Goal: Task Accomplishment & Management: Manage account settings

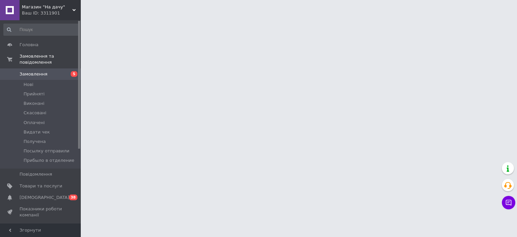
click at [49, 71] on span "Замовлення" at bounding box center [41, 74] width 43 height 6
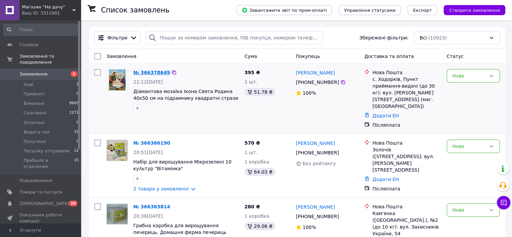
click at [155, 71] on link "№ 366378649" at bounding box center [151, 72] width 37 height 5
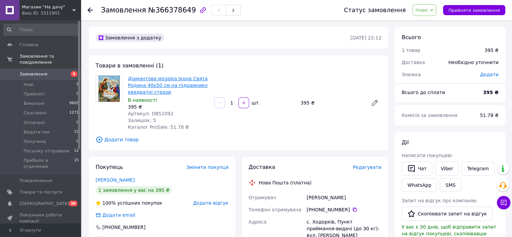
click at [175, 86] on link "Діамантова мозаїка Ікона Свята Родина 40x50 см на підрамнику квадратні стрази" at bounding box center [168, 85] width 80 height 19
drag, startPoint x: 167, startPoint y: 113, endPoint x: 147, endPoint y: 114, distance: 19.9
click at [147, 114] on div "Артикул: DBS1092" at bounding box center [168, 113] width 81 height 7
copy span "DBS1092"
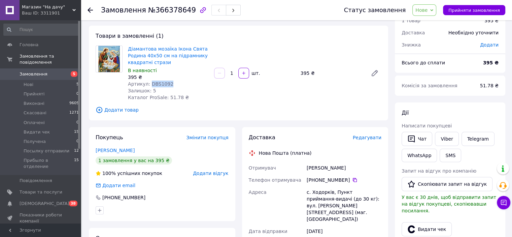
scroll to position [67, 0]
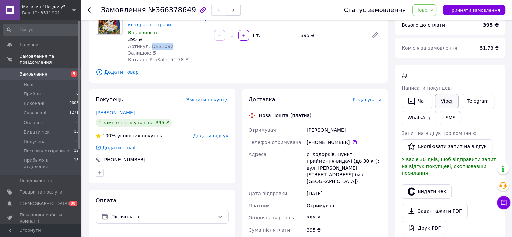
click at [444, 98] on link "Viber" at bounding box center [447, 101] width 24 height 14
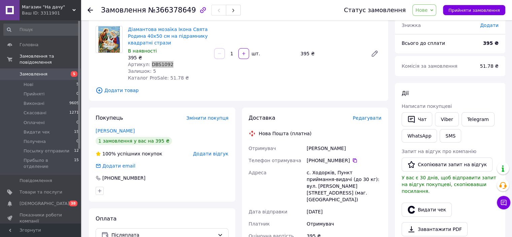
scroll to position [34, 0]
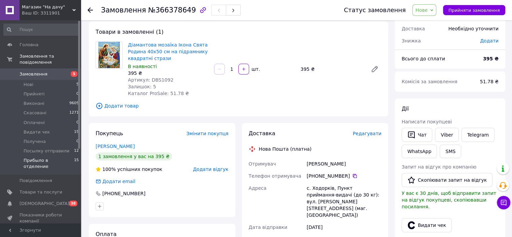
click at [42, 157] on span "Прибыло в отделение" at bounding box center [49, 163] width 51 height 12
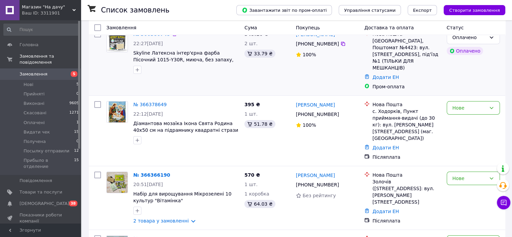
scroll to position [67, 0]
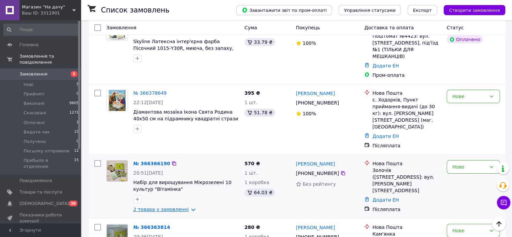
click at [183, 206] on link "2 товара у замовленні" at bounding box center [161, 208] width 56 height 5
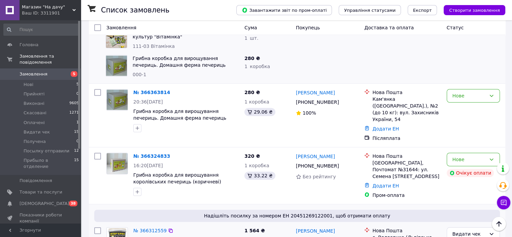
scroll to position [337, 0]
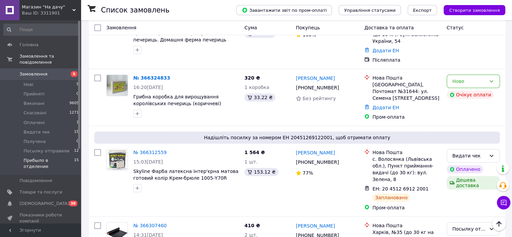
click at [38, 157] on span "Прибыло в отделение" at bounding box center [49, 163] width 51 height 12
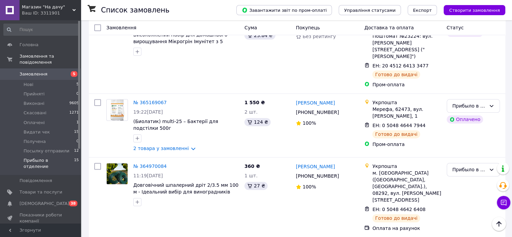
scroll to position [842, 0]
click at [32, 148] on span "Посылку отправили" at bounding box center [47, 151] width 46 height 6
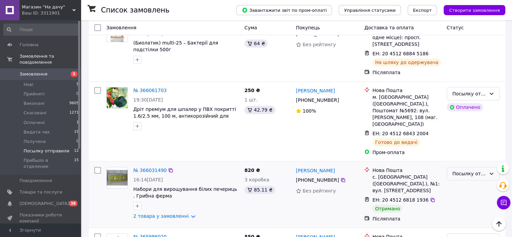
scroll to position [303, 0]
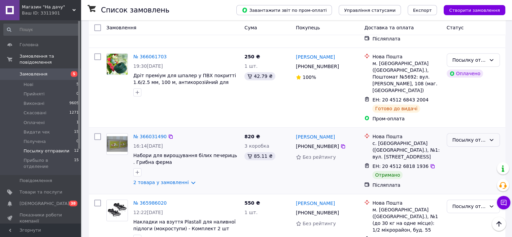
click at [482, 136] on div "Посылку отправили" at bounding box center [470, 139] width 34 height 7
click at [462, 146] on li "Виконано" at bounding box center [473, 146] width 53 height 12
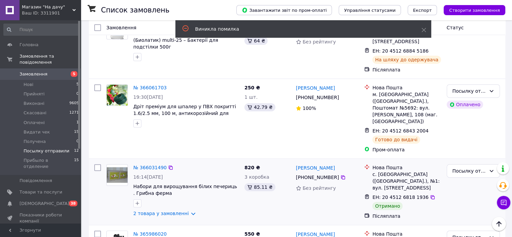
scroll to position [236, 0]
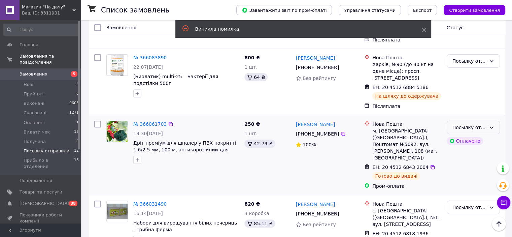
click at [493, 125] on icon at bounding box center [491, 127] width 5 height 5
click at [472, 177] on li "Прибыло в отделение" at bounding box center [473, 177] width 53 height 19
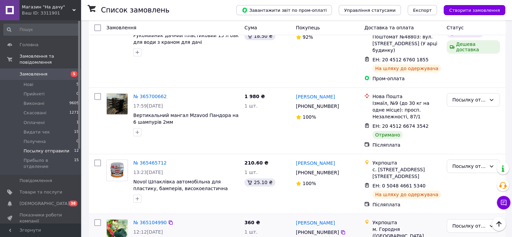
scroll to position [643, 0]
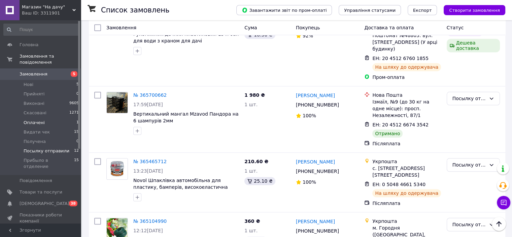
click at [34, 120] on span "Оплачені" at bounding box center [34, 123] width 21 height 6
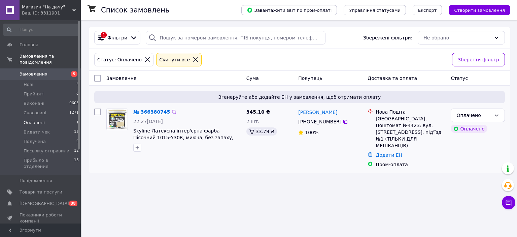
click at [147, 113] on link "№ 366380745" at bounding box center [151, 111] width 37 height 5
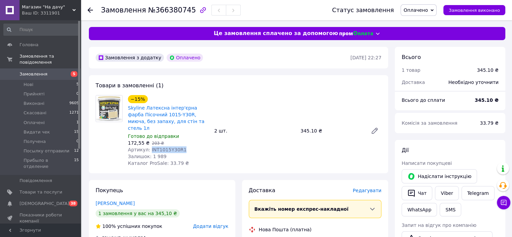
drag, startPoint x: 180, startPoint y: 144, endPoint x: 147, endPoint y: 144, distance: 33.0
click at [147, 146] on div "Артикул: INT1015Y30R1" at bounding box center [168, 149] width 81 height 7
copy span "INT1015Y30R1"
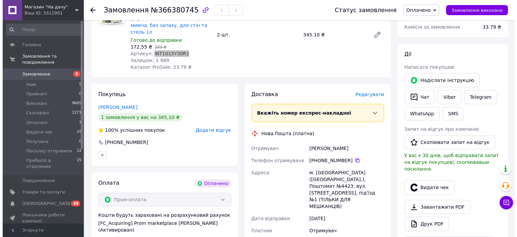
scroll to position [67, 0]
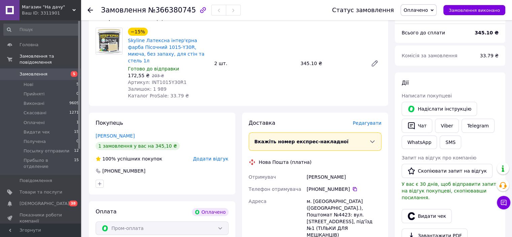
click at [372, 120] on span "Редагувати" at bounding box center [367, 122] width 29 height 5
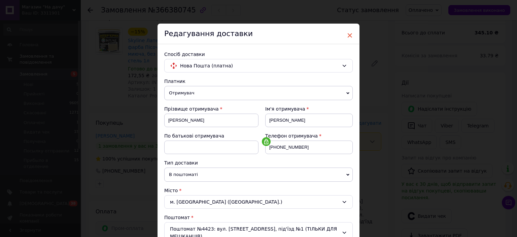
click at [347, 35] on span "×" at bounding box center [350, 35] width 6 height 11
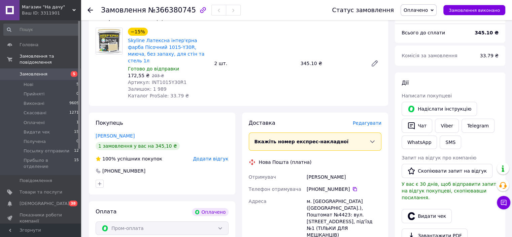
click at [367, 120] on span "Редагувати" at bounding box center [367, 122] width 29 height 5
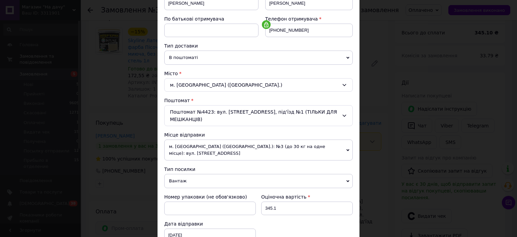
scroll to position [135, 0]
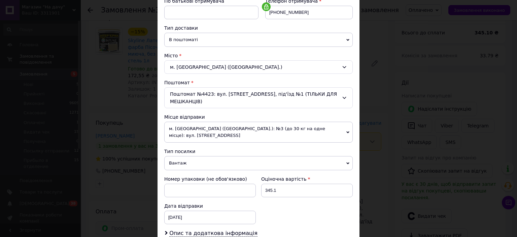
click at [234, 122] on span "м. [GEOGRAPHIC_DATA] ([GEOGRAPHIC_DATA].): №3 (до 30 кг на одне місце): вул. [S…" at bounding box center [258, 132] width 189 height 21
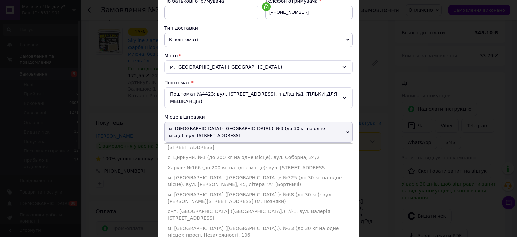
scroll to position [148, 0]
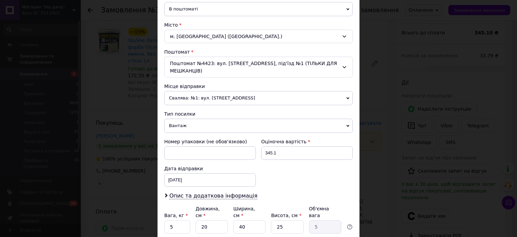
scroll to position [202, 0]
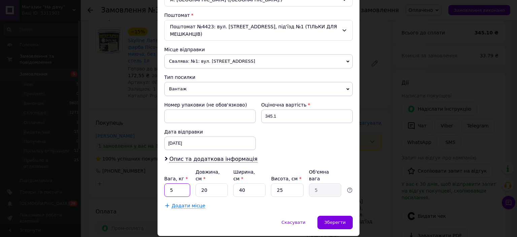
click at [180, 183] on input "5" at bounding box center [177, 189] width 26 height 13
type input "2"
click at [202, 183] on input "20" at bounding box center [212, 189] width 32 height 13
type input "0"
type input "0.1"
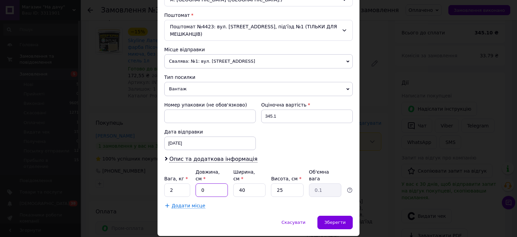
type input "30"
type input "7.5"
type input "30"
click at [241, 183] on input "40" at bounding box center [249, 189] width 32 height 13
type input "0"
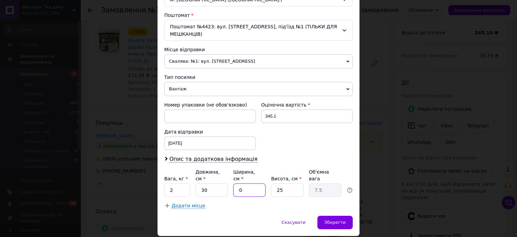
type input "0.1"
type input "30"
type input "5.63"
type input "30"
click at [283, 183] on input "25" at bounding box center [287, 189] width 32 height 13
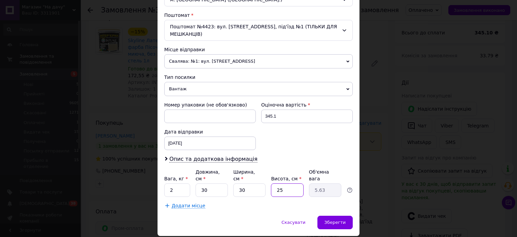
type input "2"
type input "0.45"
type input "1"
type input "0.23"
type input "15"
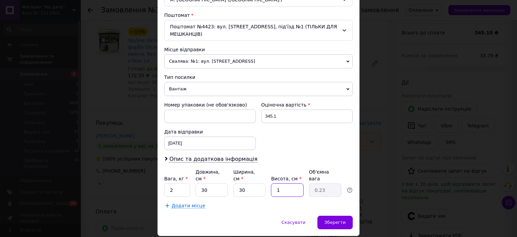
type input "3.38"
type input "15"
click at [242, 183] on input "30" at bounding box center [249, 189] width 32 height 13
type input "3"
type input "0.34"
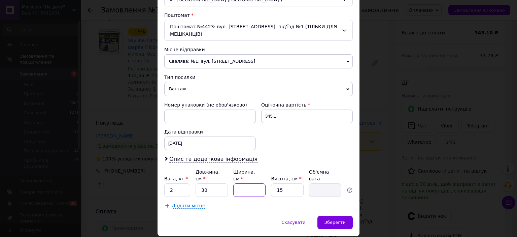
type input "2"
type input "0.23"
type input "28"
type input "3.15"
type input "28"
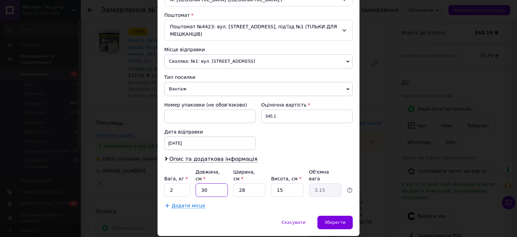
click at [206, 183] on input "30" at bounding box center [212, 189] width 32 height 13
type input "3"
type input "0.32"
type input "2"
type input "0.21"
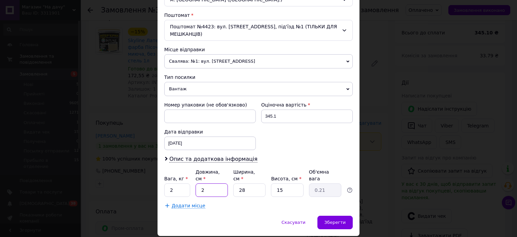
type input "28"
type input "2.94"
type input "2"
type input "0.21"
type input "25"
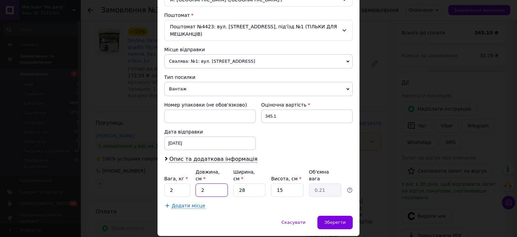
type input "2.63"
type input "25"
click at [247, 183] on input "28" at bounding box center [249, 189] width 32 height 13
type input "2"
type input "0.19"
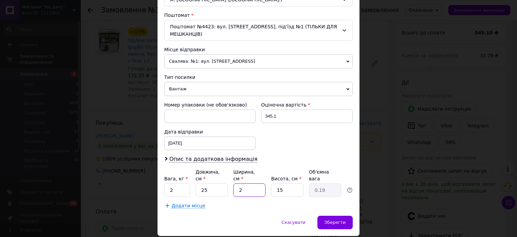
type input "25"
type input "2.34"
type input "2"
type input "0.19"
type input "22"
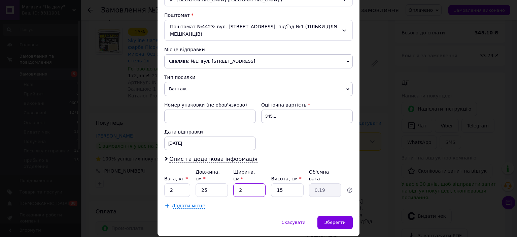
type input "2.06"
type input "22"
click at [206, 183] on input "25" at bounding box center [212, 189] width 32 height 13
type input "2"
type input "0.17"
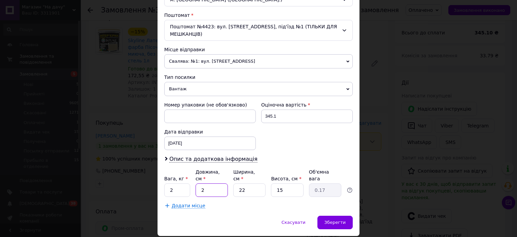
type input "24"
type input "1.98"
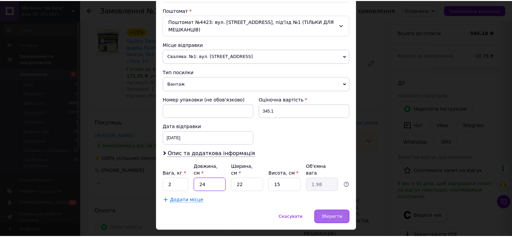
scroll to position [208, 0]
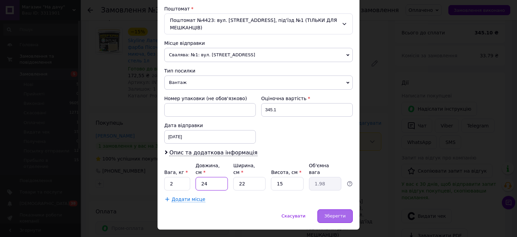
type input "24"
click at [335, 213] on span "Зберегти" at bounding box center [335, 215] width 21 height 5
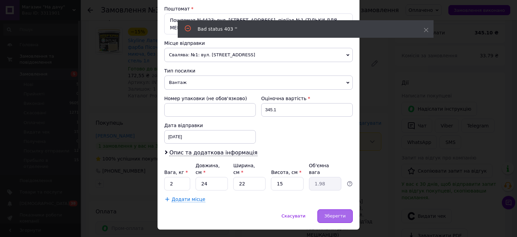
click at [332, 213] on span "Зберегти" at bounding box center [335, 215] width 21 height 5
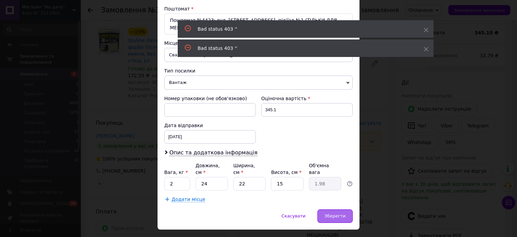
click at [332, 213] on span "Зберегти" at bounding box center [335, 215] width 21 height 5
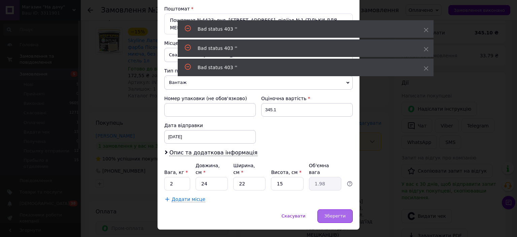
click at [332, 213] on span "Зберегти" at bounding box center [335, 215] width 21 height 5
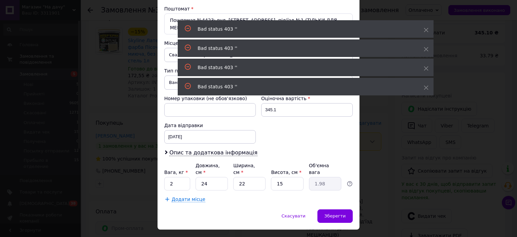
click at [391, 138] on div "× Редагування доставки Спосіб доставки Нова Пошта (платна) Платник Отримувач Ві…" at bounding box center [258, 118] width 517 height 237
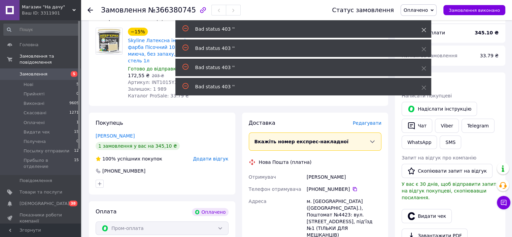
click at [424, 28] on icon at bounding box center [424, 30] width 5 height 5
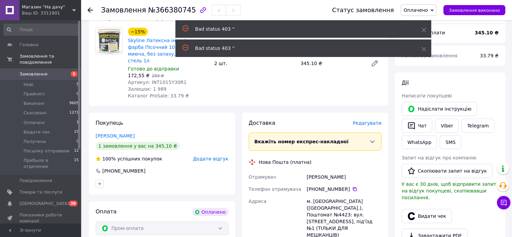
click at [437, 11] on span "Оплачено" at bounding box center [419, 9] width 36 height 11
click at [420, 29] on div "Bad status 403 ''" at bounding box center [303, 29] width 256 height 18
click at [422, 31] on use at bounding box center [424, 30] width 4 height 4
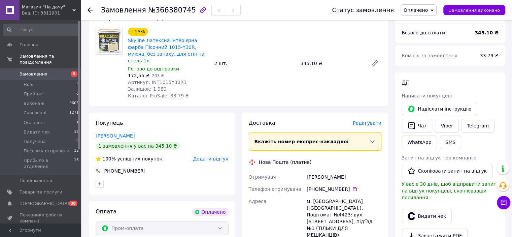
click at [424, 31] on span "Всього до сплати" at bounding box center [423, 32] width 43 height 5
click at [437, 8] on span "Оплачено" at bounding box center [419, 9] width 36 height 11
click at [428, 23] on li "Прийнято" at bounding box center [430, 24] width 58 height 10
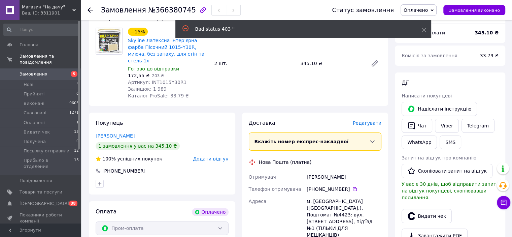
click at [428, 9] on span "Оплачено" at bounding box center [416, 9] width 24 height 5
click at [423, 29] on use at bounding box center [424, 30] width 4 height 4
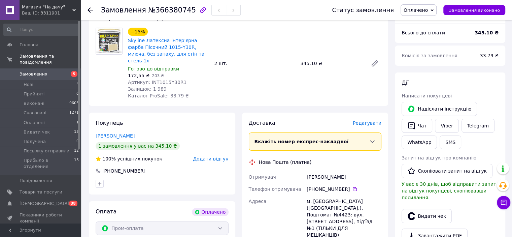
click at [434, 11] on icon at bounding box center [432, 10] width 3 height 3
click at [432, 22] on li "Прийнято" at bounding box center [430, 24] width 58 height 10
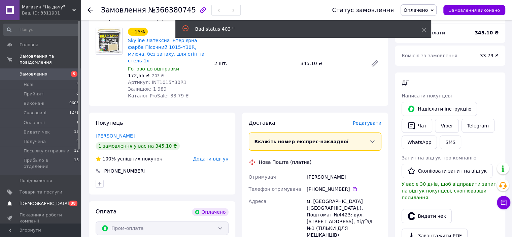
click at [38, 200] on span "[DEMOGRAPHIC_DATA]" at bounding box center [45, 203] width 50 height 6
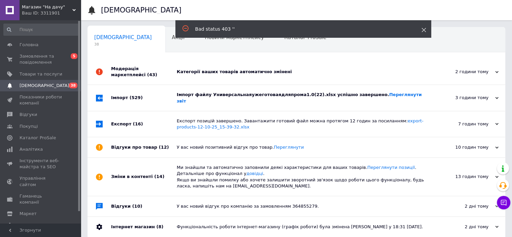
click at [422, 29] on icon at bounding box center [424, 30] width 5 height 5
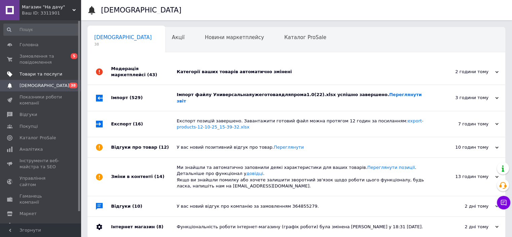
click at [43, 74] on span "Товари та послуги" at bounding box center [41, 74] width 43 height 6
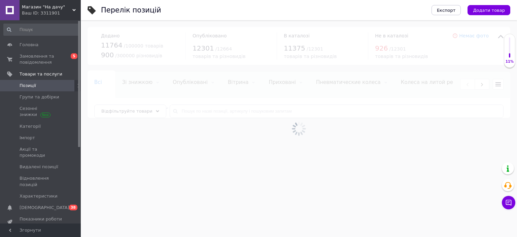
click at [36, 85] on span "Позиції" at bounding box center [41, 85] width 43 height 6
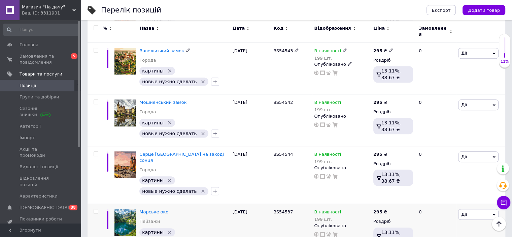
scroll to position [438, 0]
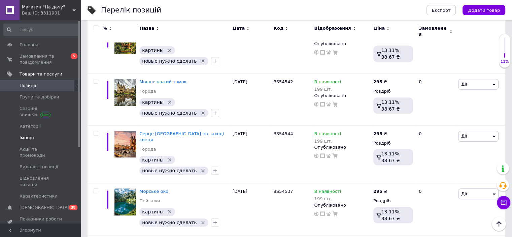
click at [27, 138] on span "Імпорт" at bounding box center [27, 138] width 15 height 6
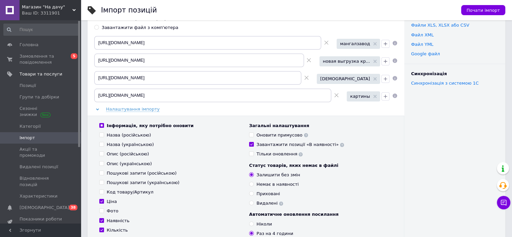
scroll to position [34, 0]
click at [487, 9] on span "Почати імпорт" at bounding box center [483, 10] width 33 height 5
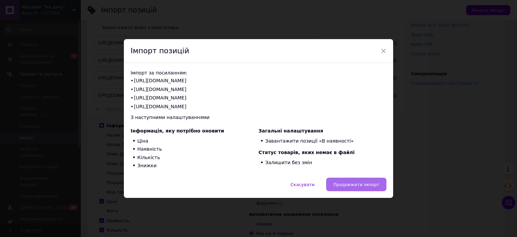
click at [359, 185] on span "Продовжити імпорт" at bounding box center [356, 184] width 46 height 5
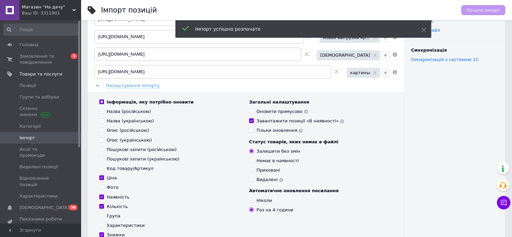
scroll to position [67, 0]
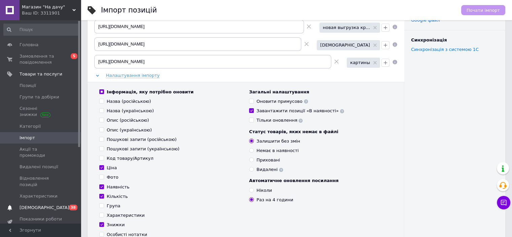
click at [39, 204] on span "[DEMOGRAPHIC_DATA]" at bounding box center [45, 207] width 50 height 6
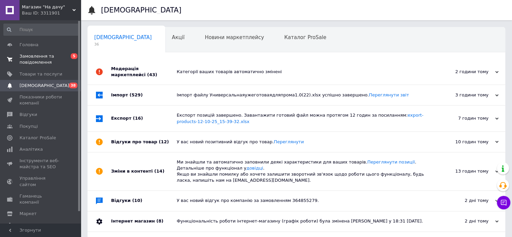
click at [32, 56] on span "Замовлення та повідомлення" at bounding box center [41, 59] width 43 height 12
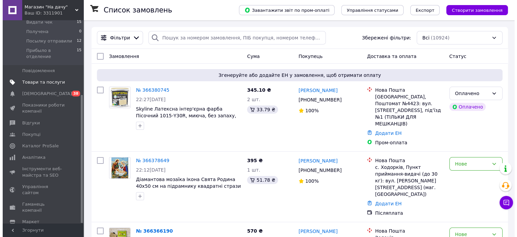
scroll to position [119, 0]
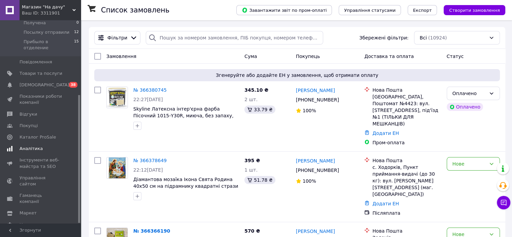
click at [32, 145] on span "Аналітика" at bounding box center [31, 148] width 23 height 6
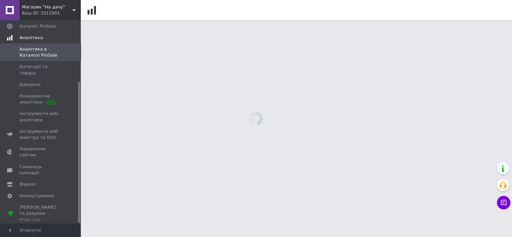
scroll to position [89, 0]
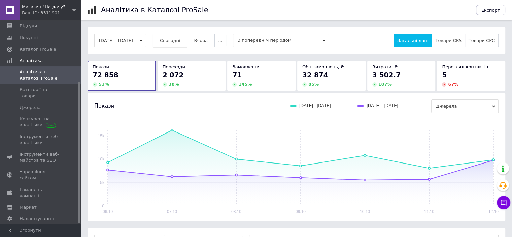
click at [180, 38] on span "Сьогодні" at bounding box center [170, 40] width 21 height 5
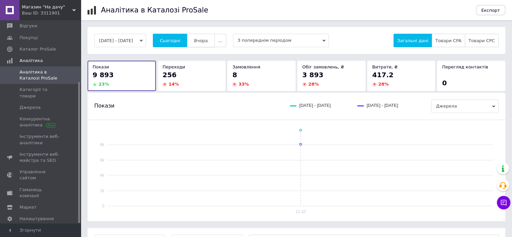
click at [209, 45] on button "Вчора" at bounding box center [201, 40] width 28 height 13
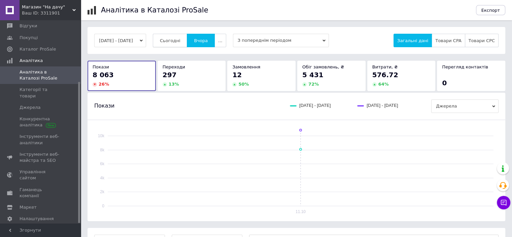
click at [184, 43] on button "Сьогодні" at bounding box center [170, 40] width 35 height 13
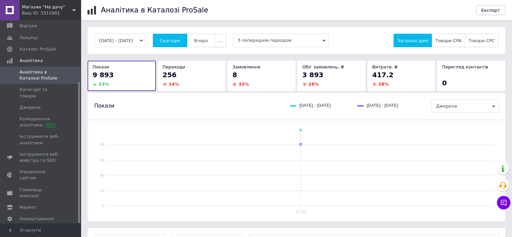
click at [224, 41] on button "..." at bounding box center [219, 40] width 11 height 13
click at [219, 48] on button "Місяць" at bounding box center [207, 53] width 38 height 13
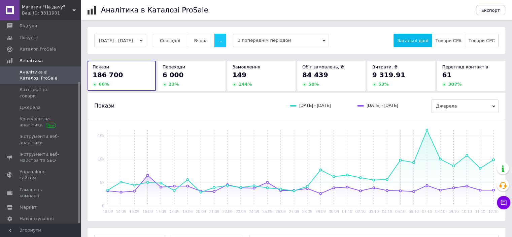
click at [222, 40] on span "..." at bounding box center [220, 40] width 4 height 5
click at [218, 64] on span "Тиждень" at bounding box center [207, 66] width 21 height 5
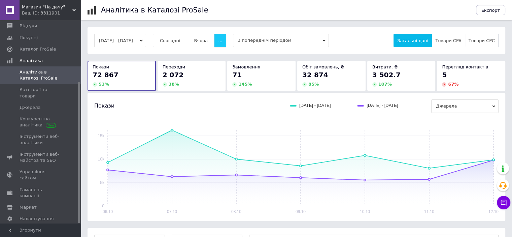
click at [224, 40] on button "..." at bounding box center [219, 40] width 11 height 13
click at [214, 93] on span "60 днів" at bounding box center [207, 93] width 16 height 5
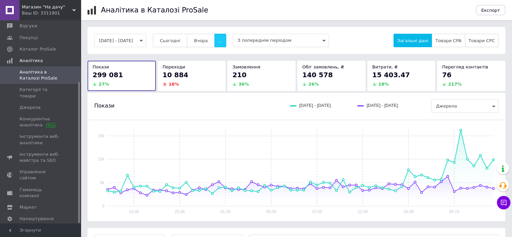
click at [226, 41] on button "..." at bounding box center [219, 40] width 11 height 13
click at [216, 106] on span "60-10 днів" at bounding box center [207, 106] width 24 height 5
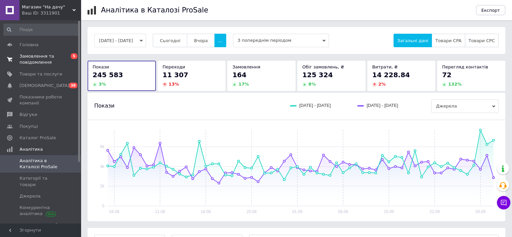
click at [34, 58] on span "Замовлення та повідомлення" at bounding box center [41, 59] width 43 height 12
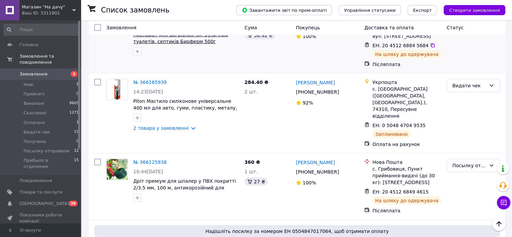
scroll to position [1414, 0]
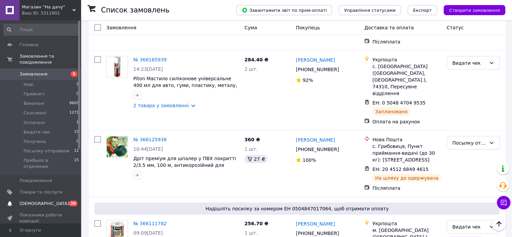
click at [33, 200] on span "[DEMOGRAPHIC_DATA]" at bounding box center [45, 203] width 50 height 6
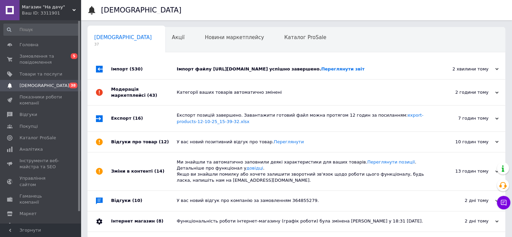
click at [494, 72] on div "2 хвилини тому" at bounding box center [464, 69] width 67 height 6
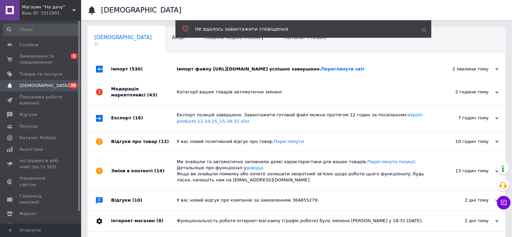
click at [70, 10] on div "Ваш ID: 3311901" at bounding box center [51, 13] width 59 height 6
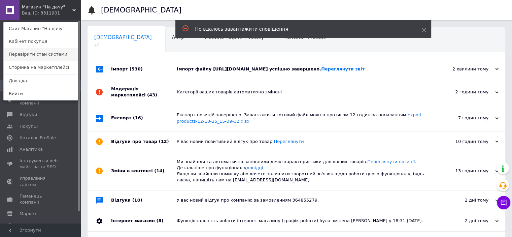
click at [52, 54] on link "Перевірити стан системи" at bounding box center [41, 54] width 74 height 13
